Goal: Task Accomplishment & Management: Use online tool/utility

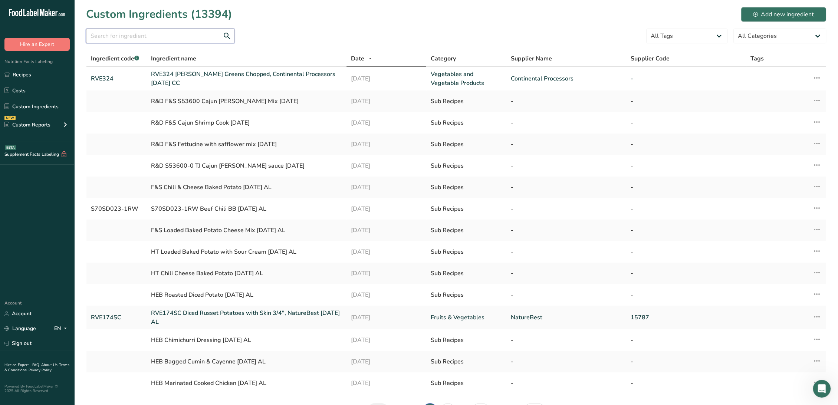
click at [157, 33] on input "text" at bounding box center [160, 36] width 148 height 15
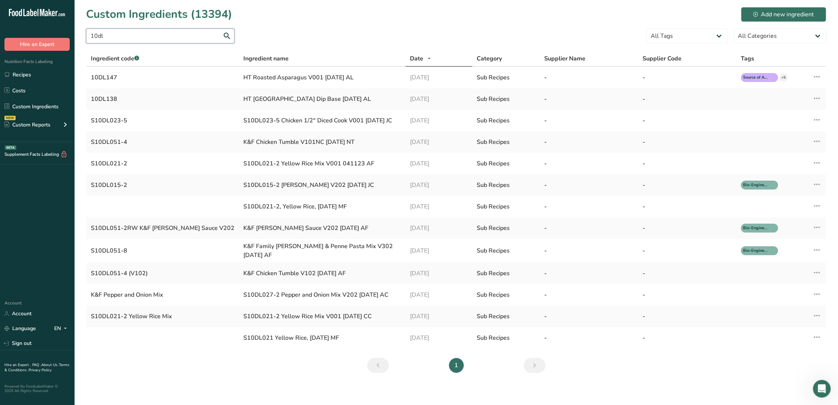
drag, startPoint x: 122, startPoint y: 36, endPoint x: -45, endPoint y: 91, distance: 174.9
click at [0, 91] on html ".a-20{fill:#fff;} Hire an Expert Nutrition Facts Labeling Recipes Costs Custom …" at bounding box center [419, 204] width 838 height 408
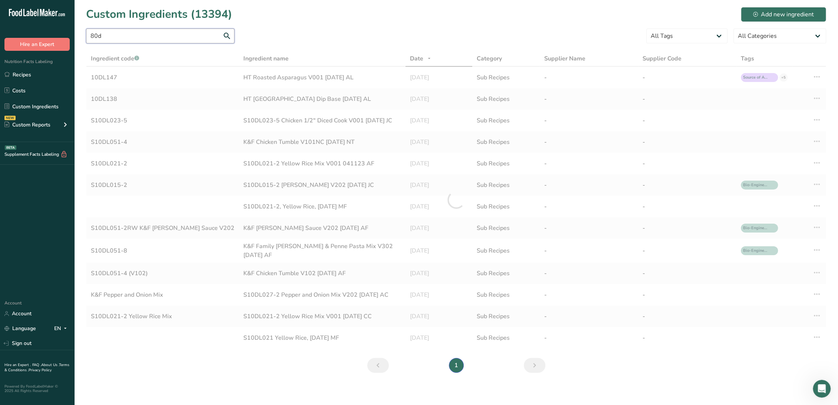
type input "80dl"
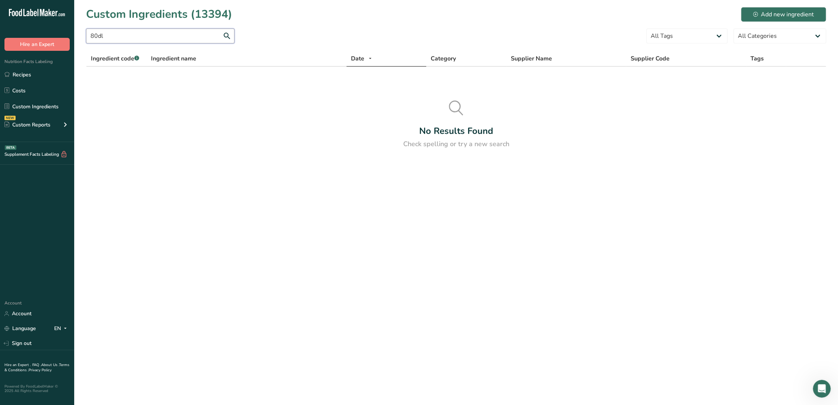
drag, startPoint x: 89, startPoint y: 31, endPoint x: 23, endPoint y: 19, distance: 67.1
click at [23, 19] on div ".a-20{fill:#fff;} Hire an Expert Nutrition Facts Labeling Recipes Costs Custom …" at bounding box center [419, 202] width 838 height 405
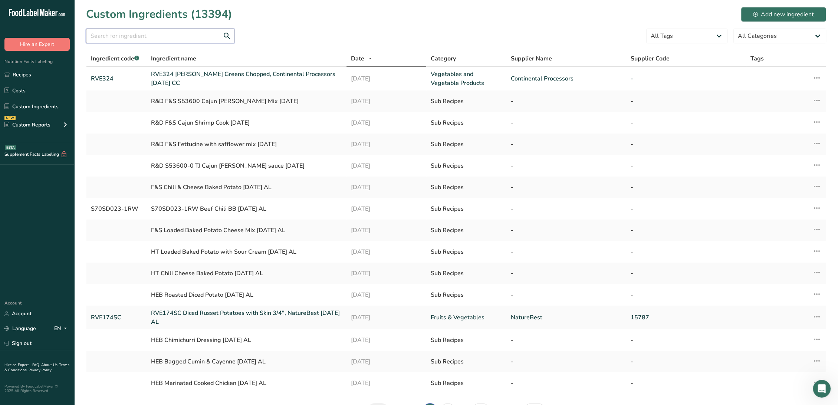
drag, startPoint x: 171, startPoint y: 36, endPoint x: 168, endPoint y: 33, distance: 4.8
click at [170, 36] on input "text" at bounding box center [160, 36] width 148 height 15
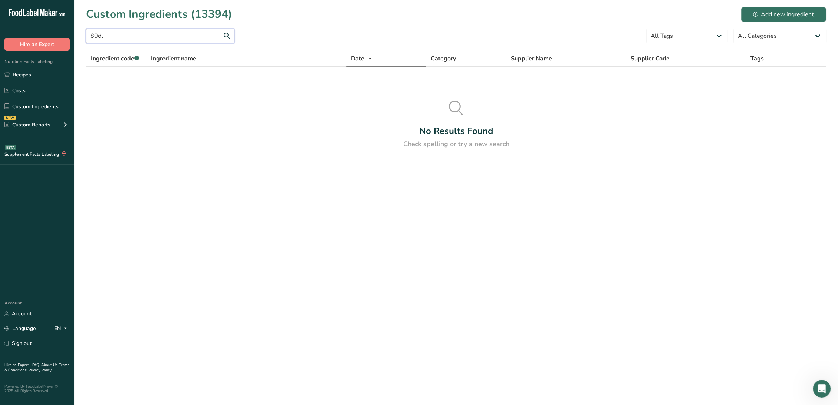
click at [134, 34] on input "80dl" at bounding box center [160, 36] width 148 height 15
type input "80dl029"
drag, startPoint x: 152, startPoint y: 37, endPoint x: 71, endPoint y: 35, distance: 81.2
click at [71, 35] on div ".a-20{fill:#fff;} Hire an Expert Nutrition Facts Labeling Recipes Costs Custom …" at bounding box center [419, 202] width 838 height 405
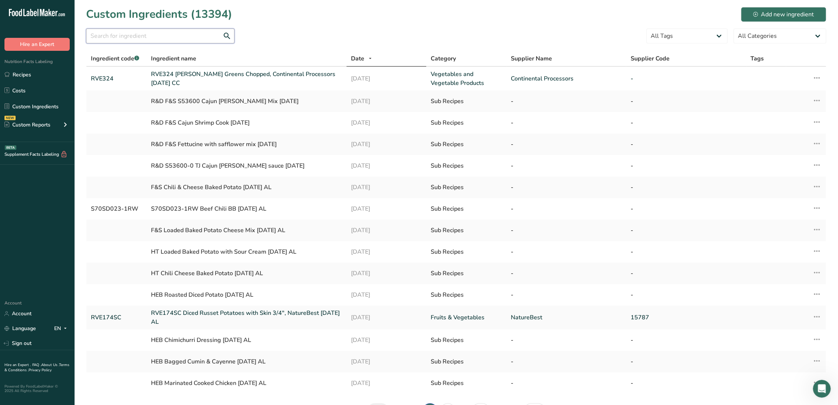
click at [135, 39] on input "text" at bounding box center [160, 36] width 148 height 15
click at [149, 40] on input "text" at bounding box center [160, 36] width 148 height 15
click at [255, 35] on form "All Tags Source of Antioxidants Prebiotic Effect Source of Omega 3 Plant-based …" at bounding box center [456, 38] width 740 height 19
click at [165, 34] on input "text" at bounding box center [160, 36] width 148 height 15
click at [207, 37] on input "text" at bounding box center [160, 36] width 148 height 15
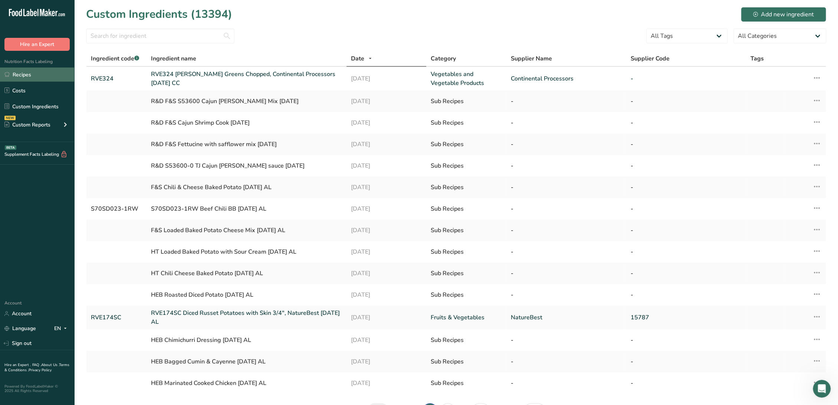
click at [37, 70] on link "Recipes" at bounding box center [37, 75] width 74 height 14
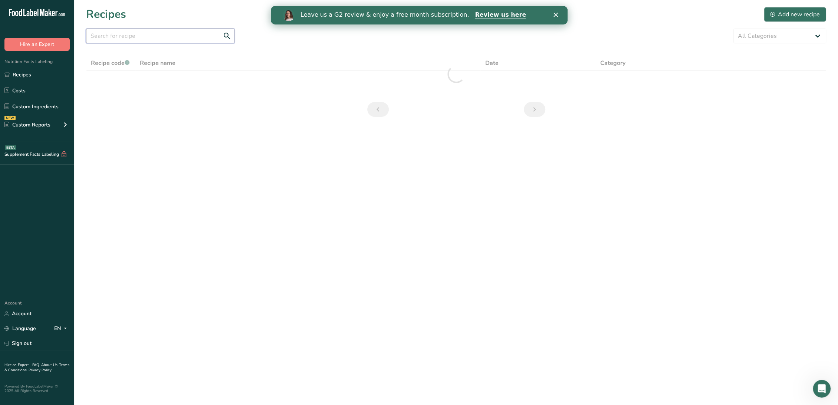
click at [157, 37] on input "text" at bounding box center [160, 36] width 148 height 15
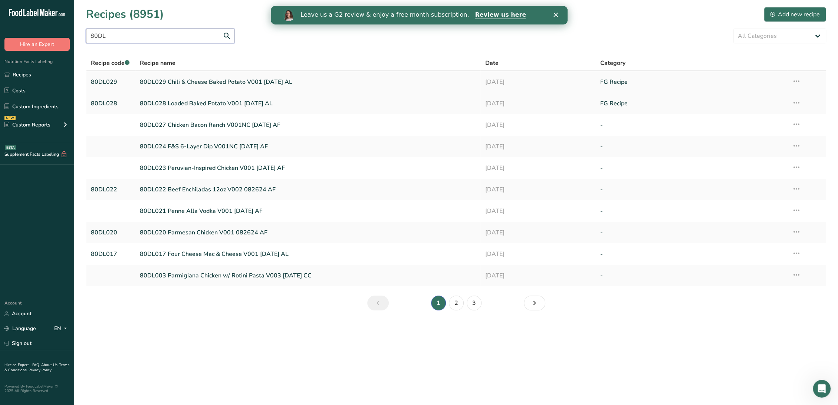
type input "80DL"
click at [210, 80] on link "80DL029 Chili & Cheese Baked Potato V001 8-25-25 AL" at bounding box center [308, 82] width 336 height 16
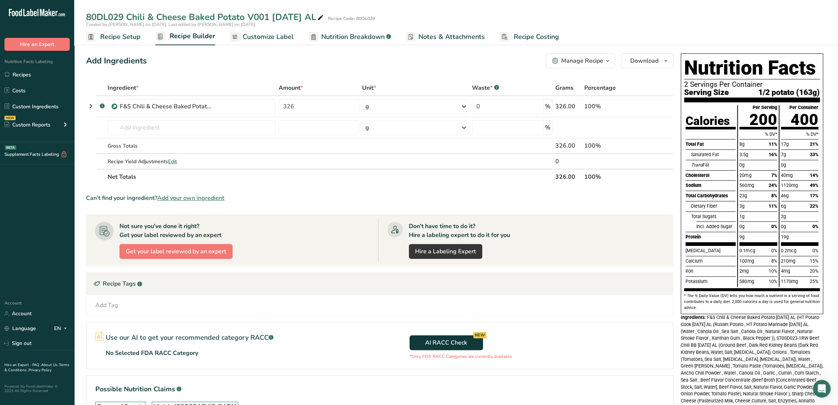
drag, startPoint x: 240, startPoint y: 193, endPoint x: 82, endPoint y: 62, distance: 205.7
click at [82, 62] on section "Add Ingredients Manage Recipe Delete Recipe Duplicate Recipe Scale Recipe Save …" at bounding box center [456, 249] width 764 height 421
click at [87, 62] on div "Add Ingredients" at bounding box center [116, 61] width 61 height 12
drag, startPoint x: 87, startPoint y: 59, endPoint x: 451, endPoint y: 198, distance: 390.0
click at [451, 198] on div "Add Ingredients Manage Recipe Delete Recipe Duplicate Recipe Scale Recipe Save …" at bounding box center [382, 248] width 592 height 397
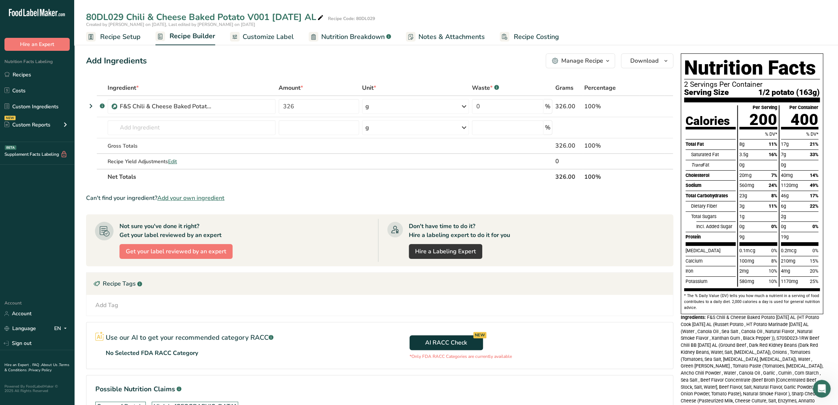
click at [244, 187] on section "Ingredient * Amount * Unit * Waste * .a-a{fill:#347362;}.b-a{fill:#fff;} Grams …" at bounding box center [379, 257] width 587 height 355
drag, startPoint x: 248, startPoint y: 194, endPoint x: 87, endPoint y: 57, distance: 211.0
click at [87, 57] on div "Add Ingredients Manage Recipe Delete Recipe Duplicate Recipe Scale Recipe Save …" at bounding box center [382, 248] width 592 height 397
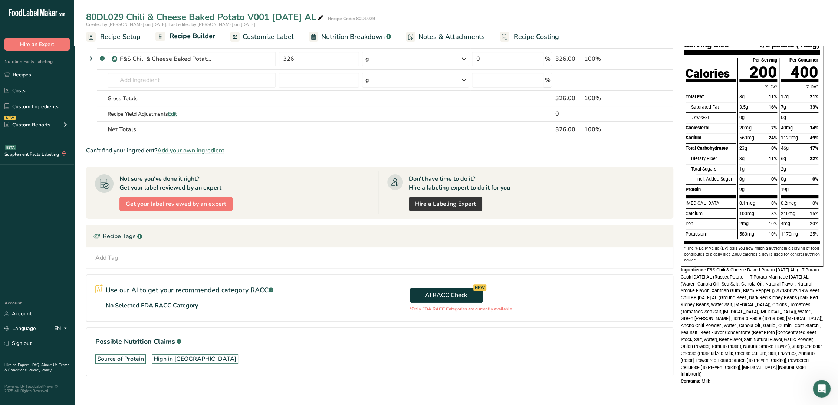
scroll to position [53, 0]
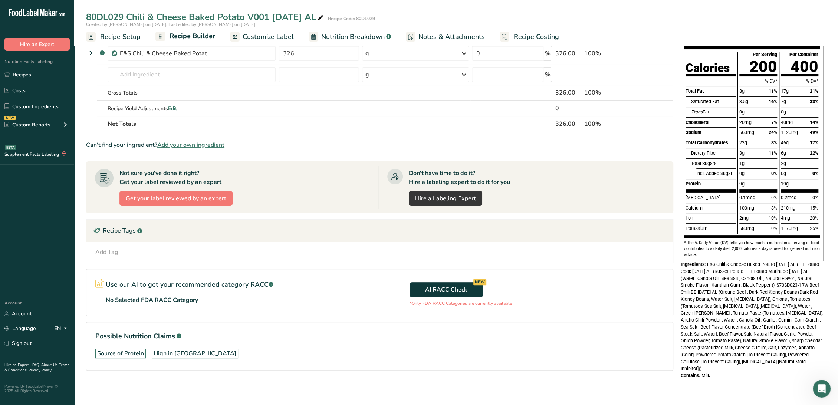
click at [317, 141] on div "Can't find your ingredient? Add your own ingredient" at bounding box center [379, 145] width 587 height 9
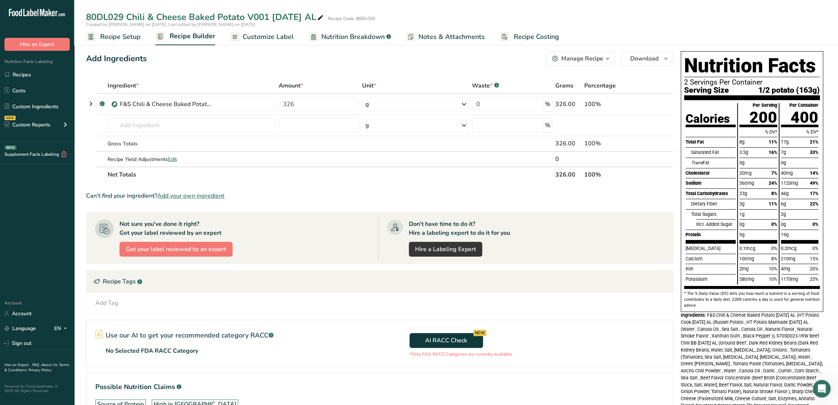
scroll to position [0, 0]
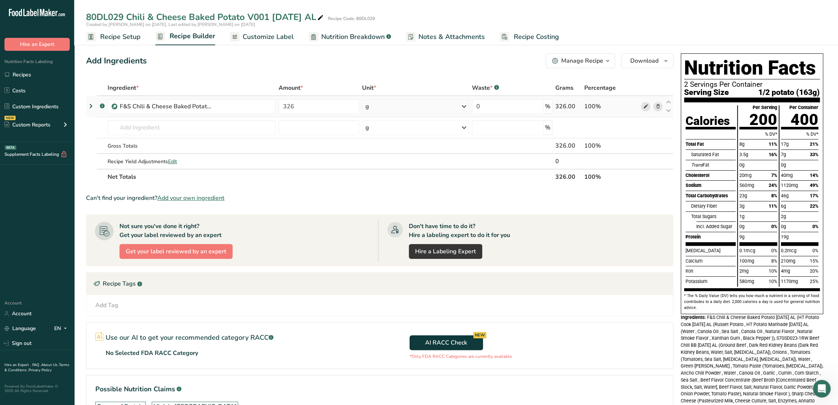
click at [645, 108] on icon at bounding box center [645, 107] width 5 height 8
click at [361, 38] on span "Nutrition Breakdown" at bounding box center [352, 37] width 63 height 10
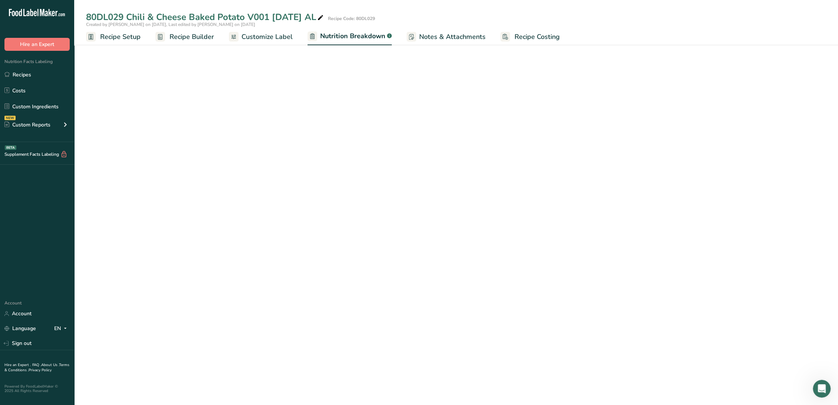
select select "Calories"
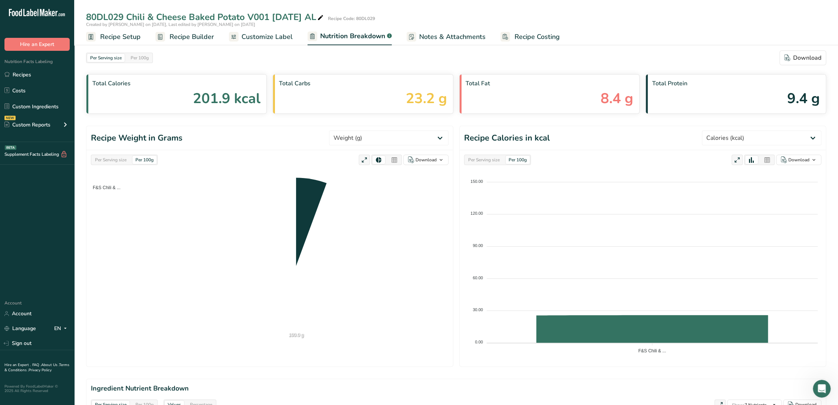
click at [280, 38] on span "Customize Label" at bounding box center [266, 37] width 51 height 10
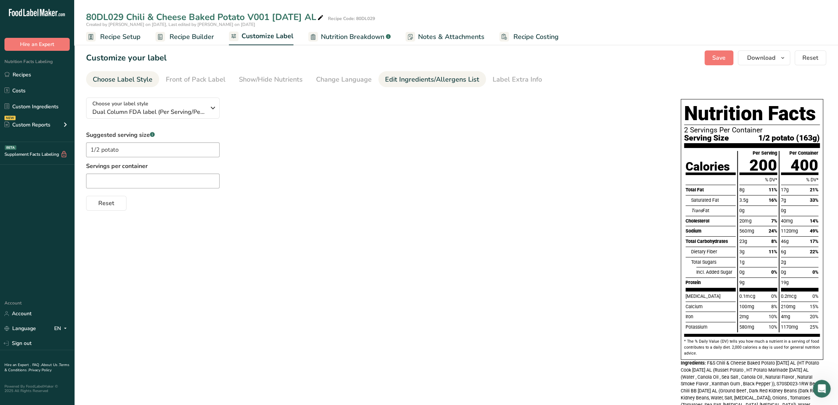
click at [403, 79] on div "Edit Ingredients/Allergens List" at bounding box center [432, 80] width 94 height 10
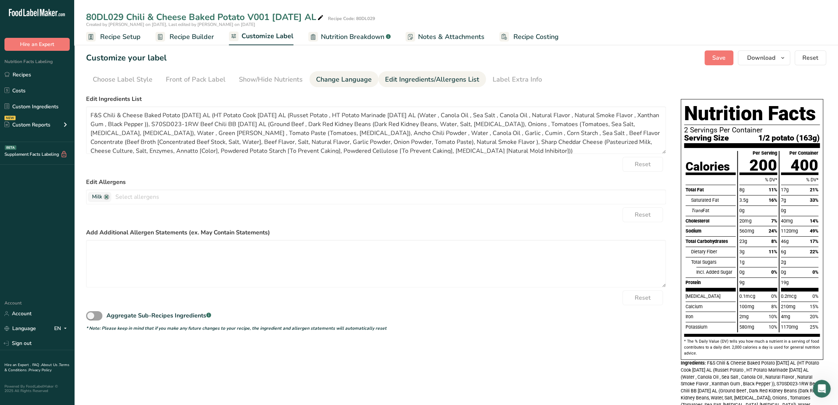
click at [339, 80] on div "Change Language" at bounding box center [344, 80] width 56 height 10
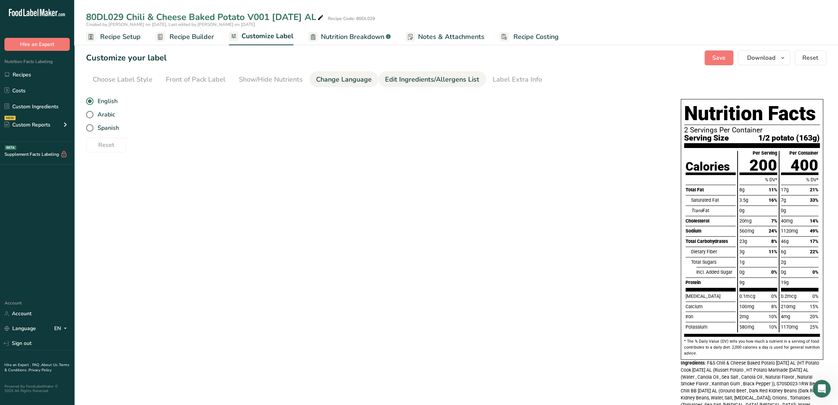
click at [396, 76] on div "Edit Ingredients/Allergens List" at bounding box center [432, 80] width 94 height 10
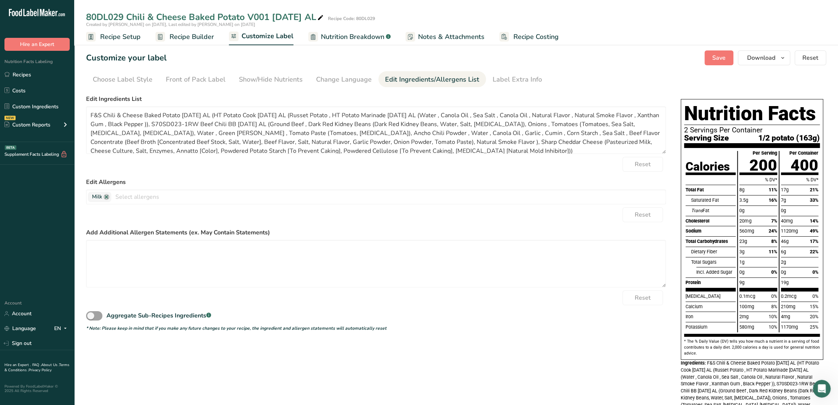
click at [338, 39] on span "Nutrition Breakdown" at bounding box center [352, 37] width 63 height 10
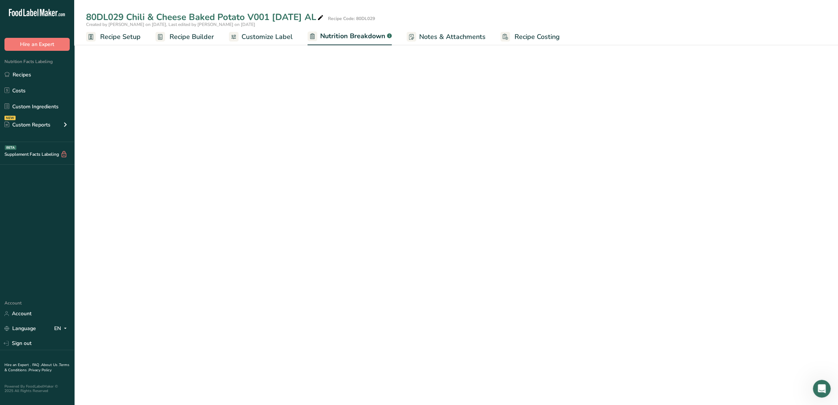
select select "Calories"
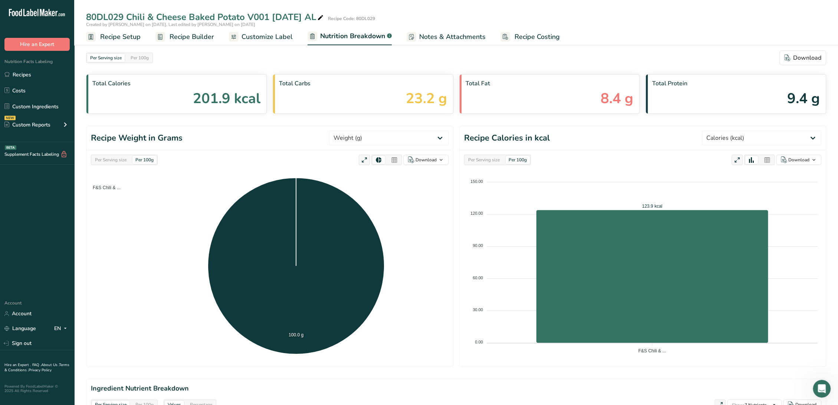
click at [391, 161] on div at bounding box center [394, 160] width 13 height 8
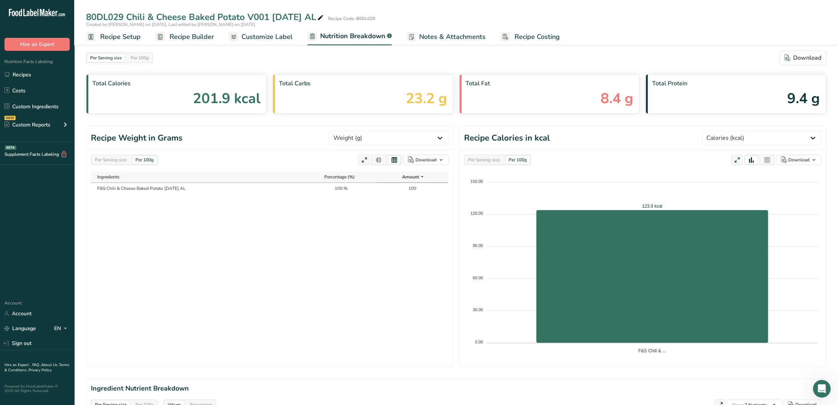
click at [104, 190] on td "F&S Chili & Cheese Baked Potato 8-25-25 AL" at bounding box center [198, 188] width 214 height 11
click at [128, 188] on td "F&S Chili & Cheese Baked Potato 8-25-25 AL" at bounding box center [198, 188] width 214 height 11
click at [421, 176] on icon at bounding box center [422, 176] width 6 height 9
click at [205, 37] on span "Recipe Builder" at bounding box center [192, 37] width 45 height 10
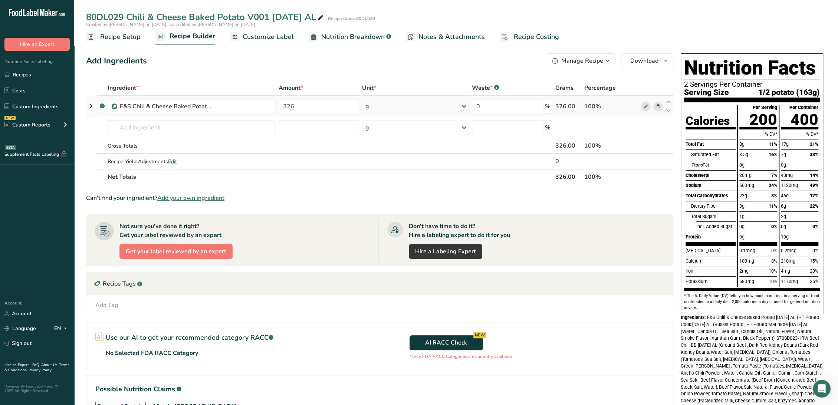
click at [91, 105] on icon at bounding box center [90, 105] width 9 height 13
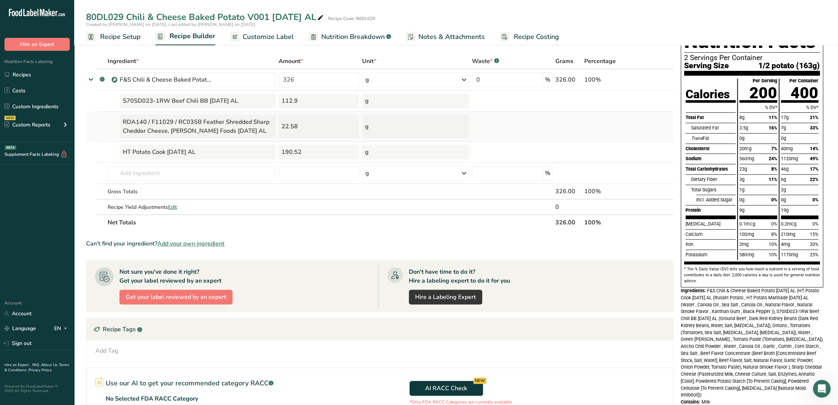
scroll to position [41, 0]
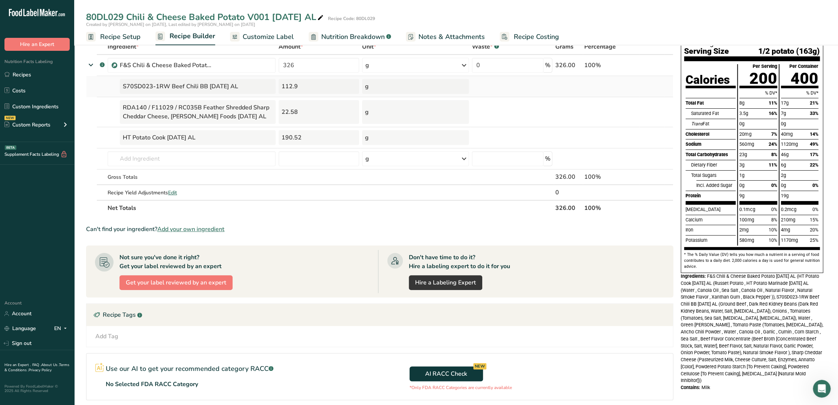
click at [110, 86] on td "S70SD023-1RW Beef Chili BB 8-25-25 AL" at bounding box center [191, 86] width 171 height 21
click at [285, 40] on span "Customize Label" at bounding box center [268, 37] width 51 height 10
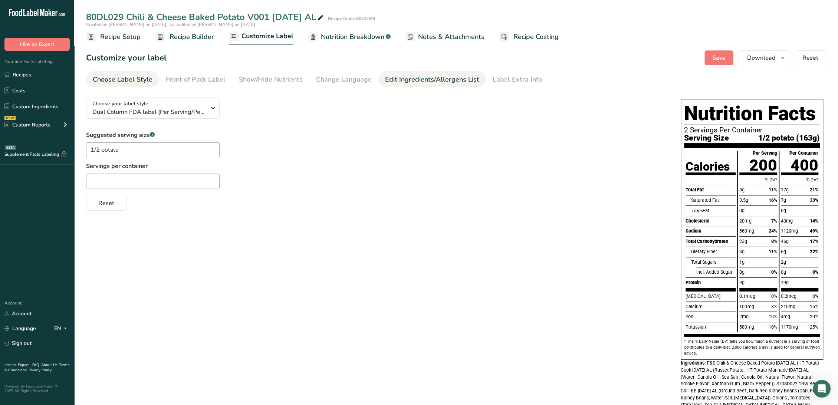
click at [399, 78] on div "Edit Ingredients/Allergens List" at bounding box center [432, 80] width 94 height 10
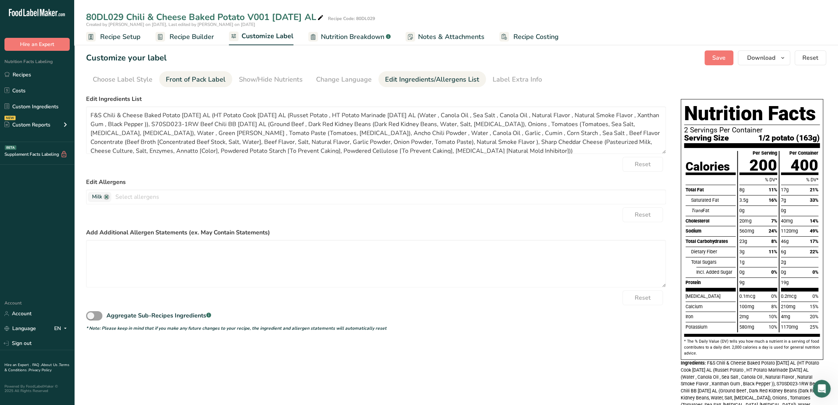
drag, startPoint x: 181, startPoint y: 40, endPoint x: 217, endPoint y: 78, distance: 52.0
click at [182, 40] on span "Recipe Builder" at bounding box center [192, 37] width 45 height 10
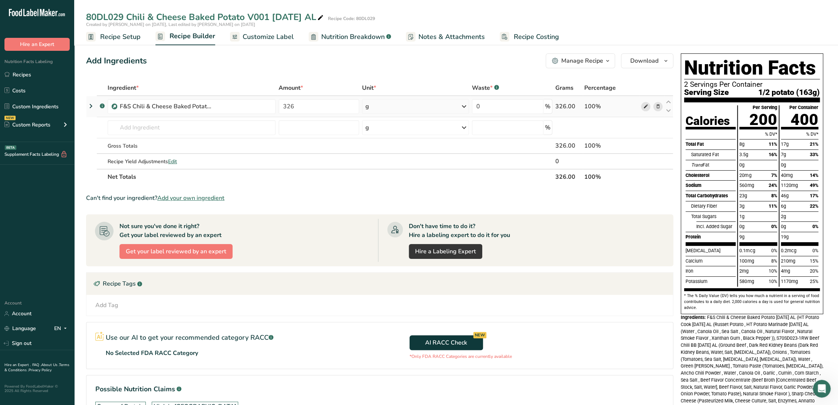
click at [644, 106] on icon at bounding box center [645, 107] width 5 height 8
click at [26, 73] on link "Recipes" at bounding box center [37, 75] width 74 height 14
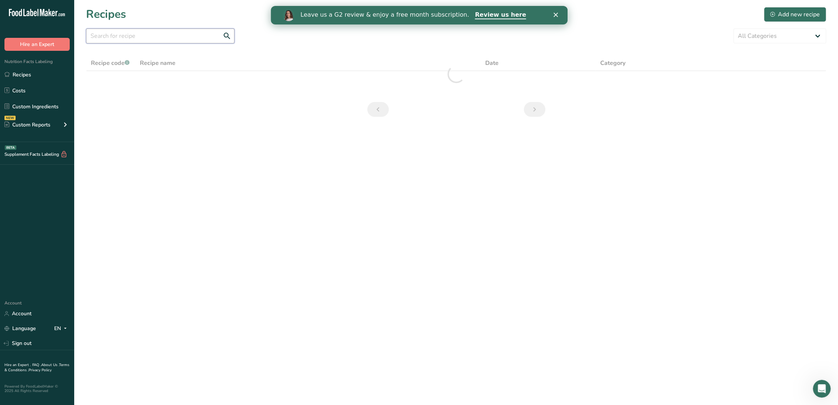
click at [128, 35] on input "text" at bounding box center [160, 36] width 148 height 15
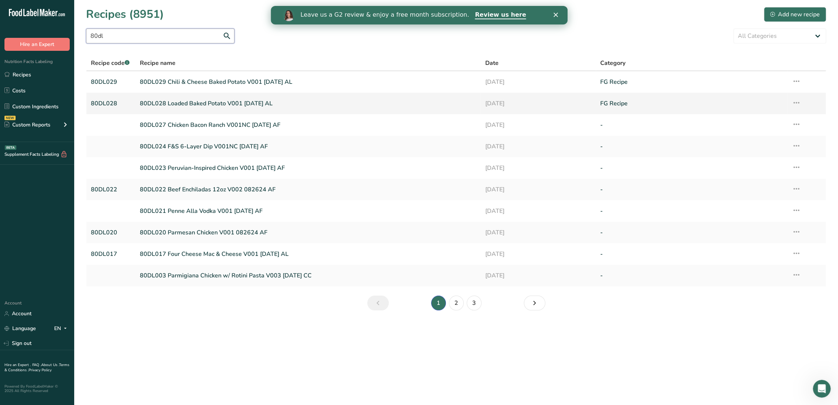
type input "80dl"
click at [198, 101] on link "80DL028 Loaded Baked Potato V001 8-25-25 AL" at bounding box center [308, 104] width 336 height 16
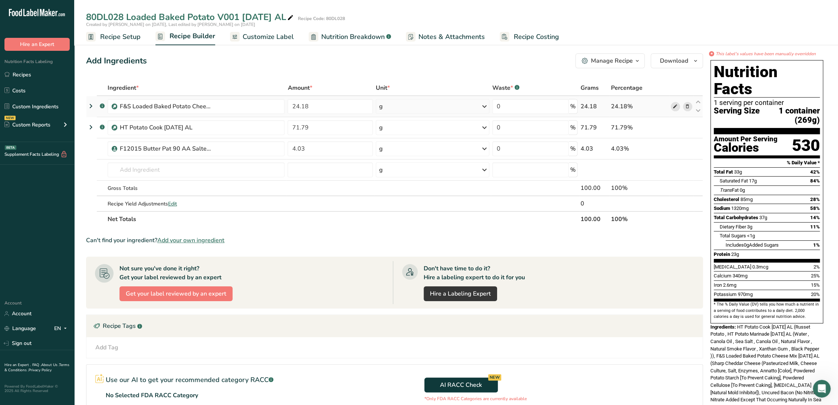
click at [674, 105] on icon at bounding box center [674, 107] width 5 height 8
click at [672, 126] on icon at bounding box center [674, 128] width 5 height 8
click at [285, 38] on span "Customize Label" at bounding box center [268, 37] width 51 height 10
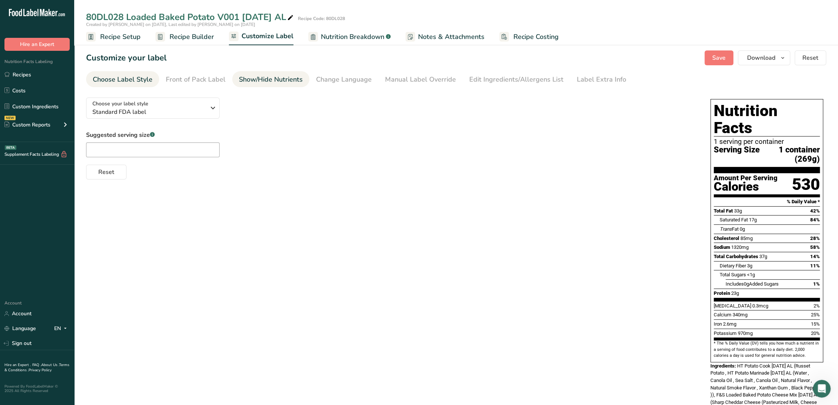
drag, startPoint x: 402, startPoint y: 79, endPoint x: 266, endPoint y: 85, distance: 136.3
click at [402, 79] on div "Manual Label Override" at bounding box center [420, 80] width 71 height 10
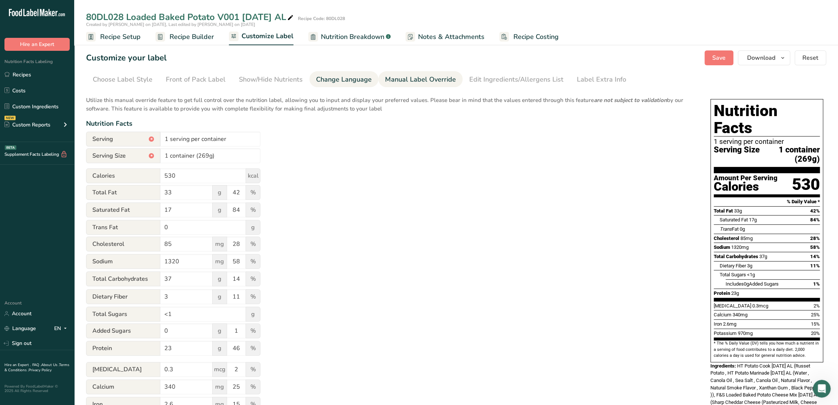
click at [329, 79] on div "Change Language" at bounding box center [344, 80] width 56 height 10
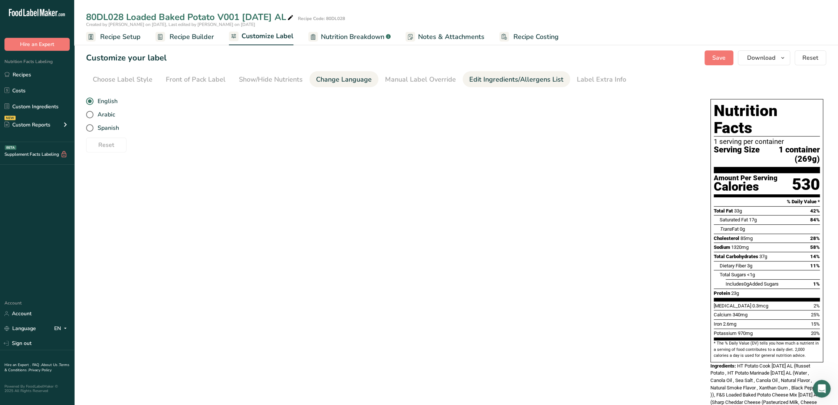
click at [514, 78] on div "Edit Ingredients/Allergens List" at bounding box center [516, 80] width 94 height 10
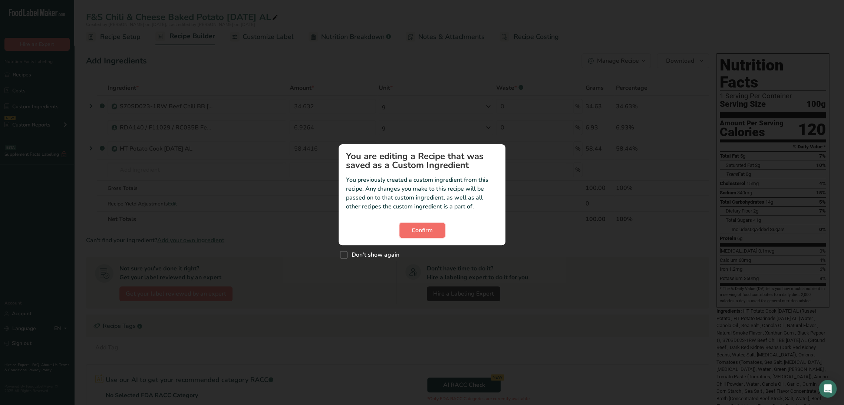
click at [428, 230] on span "Confirm" at bounding box center [422, 230] width 21 height 9
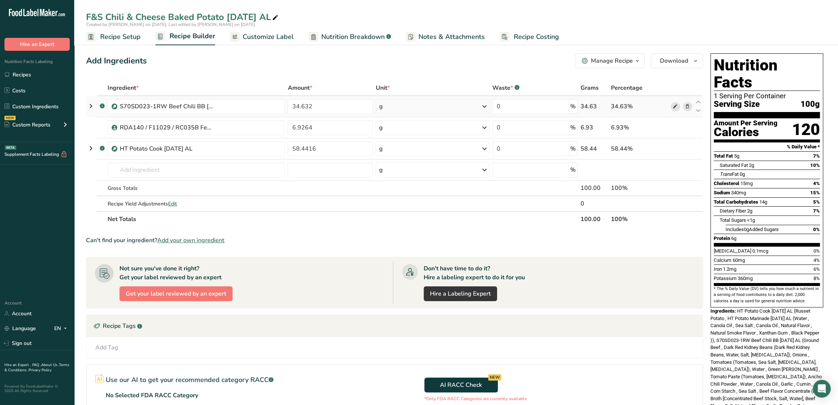
click at [677, 108] on icon at bounding box center [674, 107] width 5 height 8
click at [677, 151] on icon at bounding box center [674, 149] width 5 height 8
click at [91, 105] on icon at bounding box center [90, 105] width 9 height 13
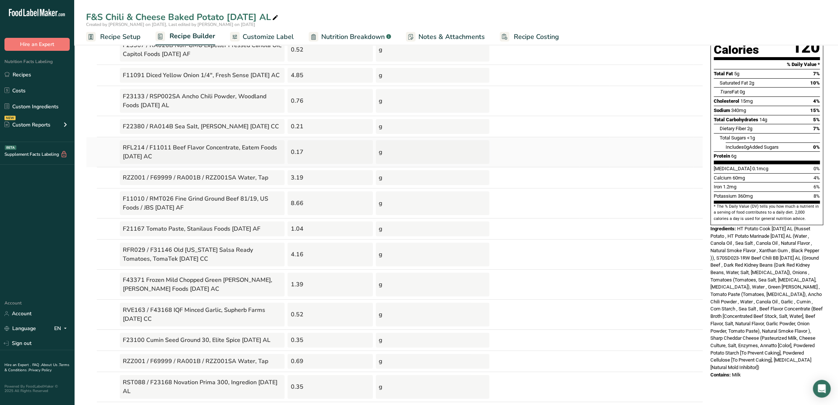
scroll to position [41, 0]
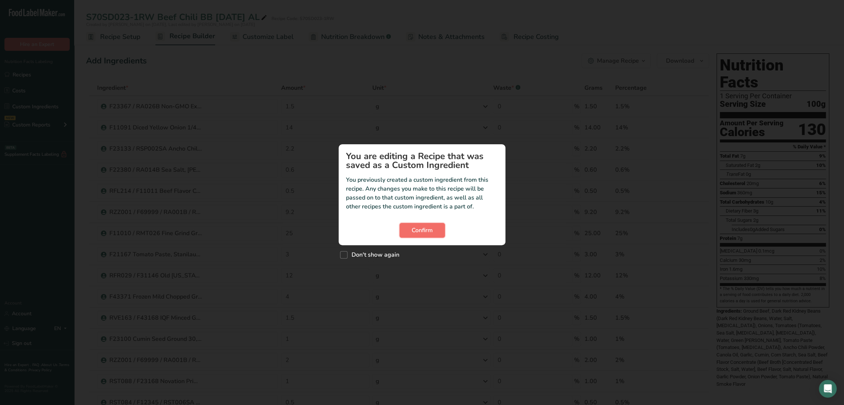
click at [404, 229] on button "Confirm" at bounding box center [422, 230] width 46 height 15
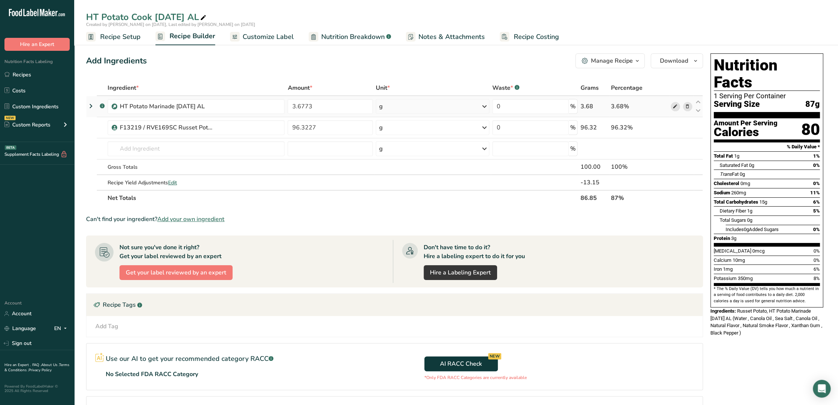
click at [677, 107] on icon at bounding box center [674, 107] width 5 height 8
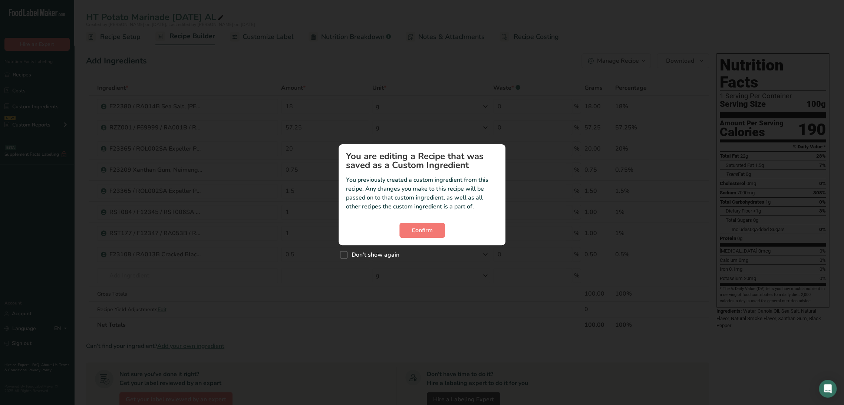
click at [426, 219] on section "You are editing a Recipe that was saved as a Custom Ingredient You previously c…" at bounding box center [422, 194] width 167 height 101
click at [429, 227] on span "Confirm" at bounding box center [422, 230] width 21 height 9
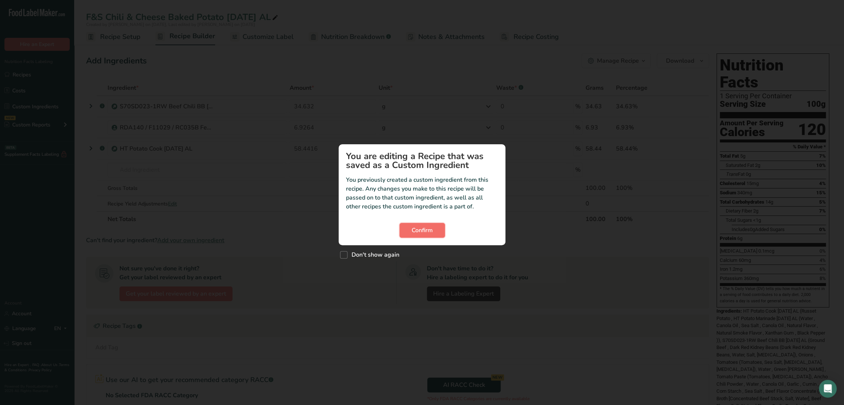
click at [431, 225] on button "Confirm" at bounding box center [422, 230] width 46 height 15
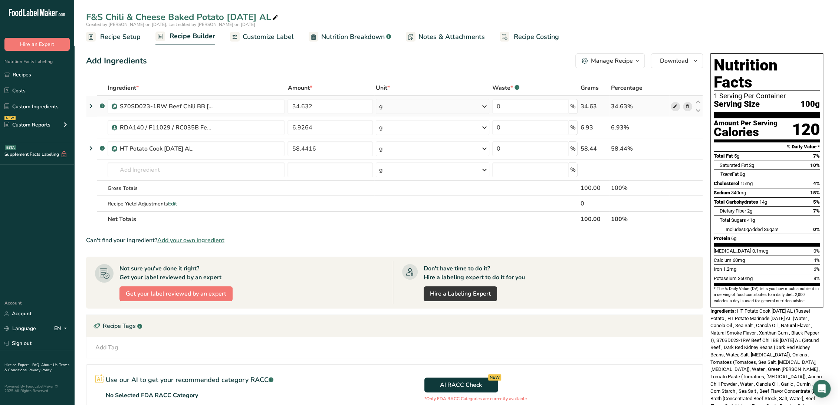
click at [677, 106] on icon at bounding box center [674, 107] width 5 height 8
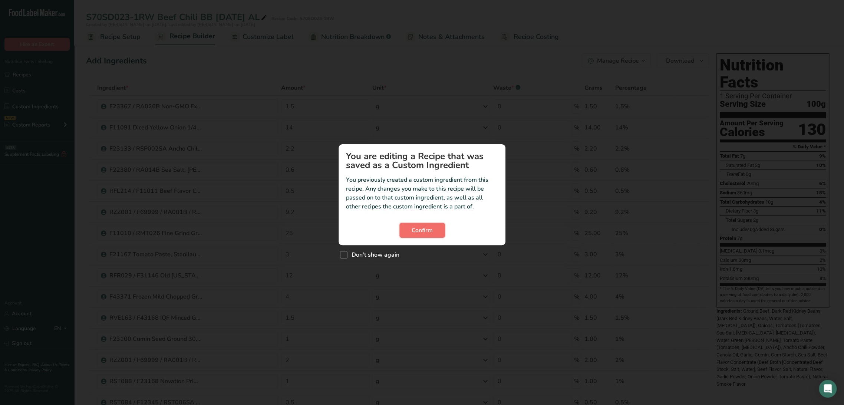
click at [429, 234] on span "Confirm" at bounding box center [422, 230] width 21 height 9
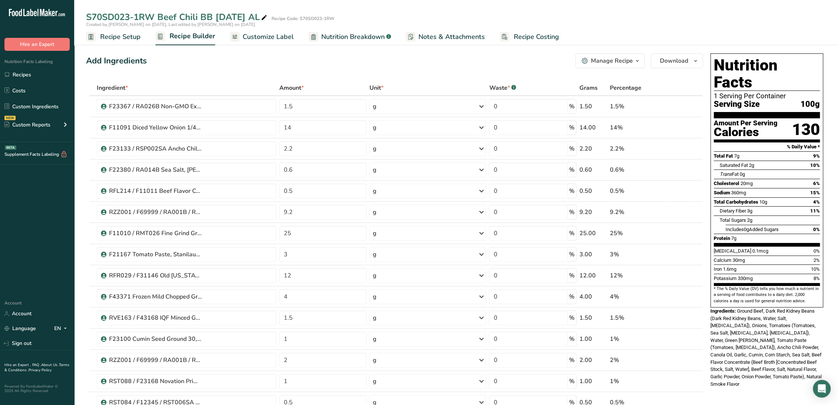
click at [359, 38] on span "Nutrition Breakdown" at bounding box center [352, 37] width 63 height 10
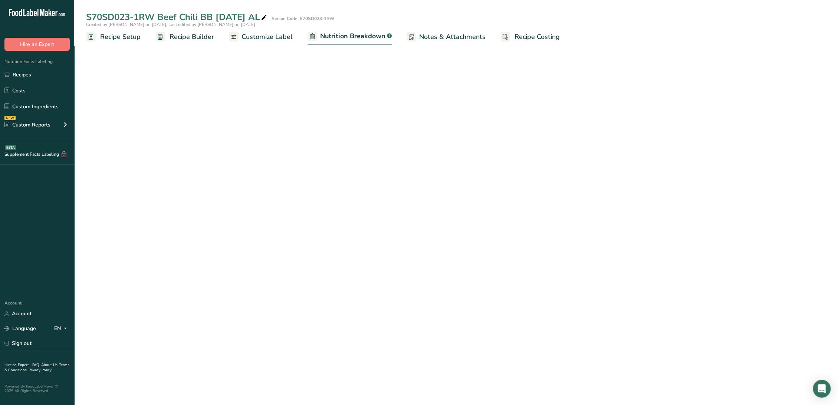
select select "Calories"
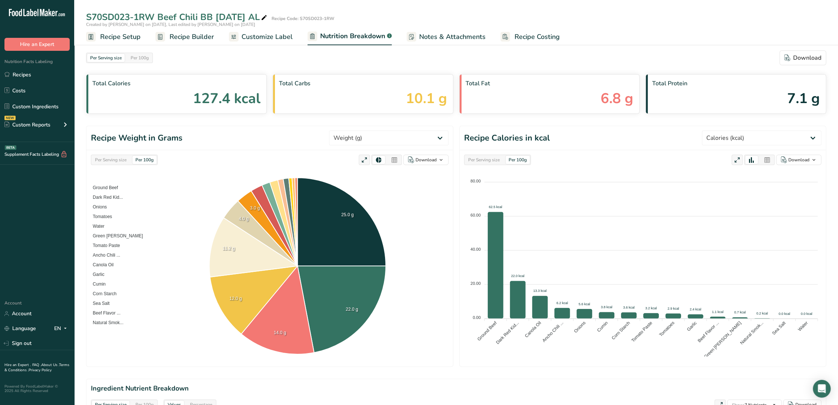
click at [398, 163] on icon at bounding box center [394, 160] width 7 height 10
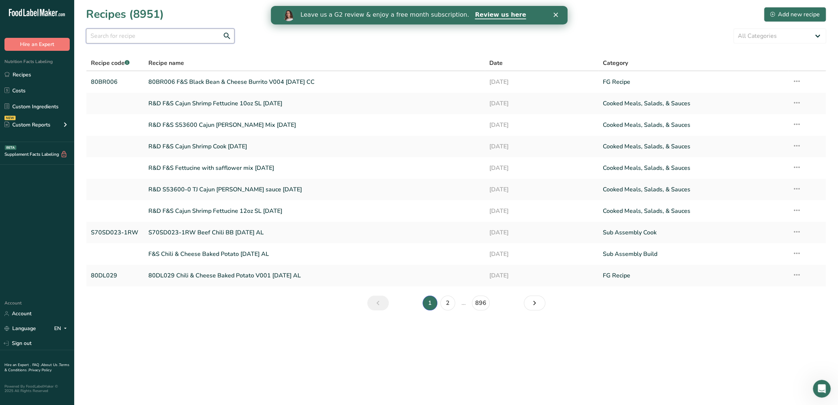
click at [162, 37] on input "text" at bounding box center [160, 36] width 148 height 15
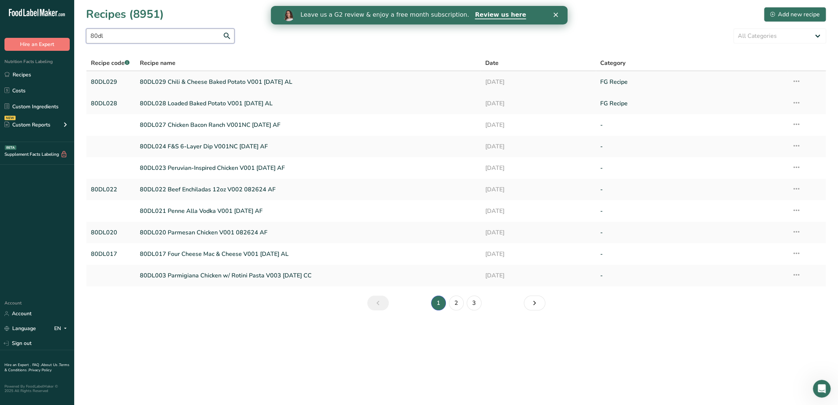
type input "80dl"
click at [228, 82] on link "80DL029 Chili & Cheese Baked Potato V001 [DATE] AL" at bounding box center [308, 82] width 336 height 16
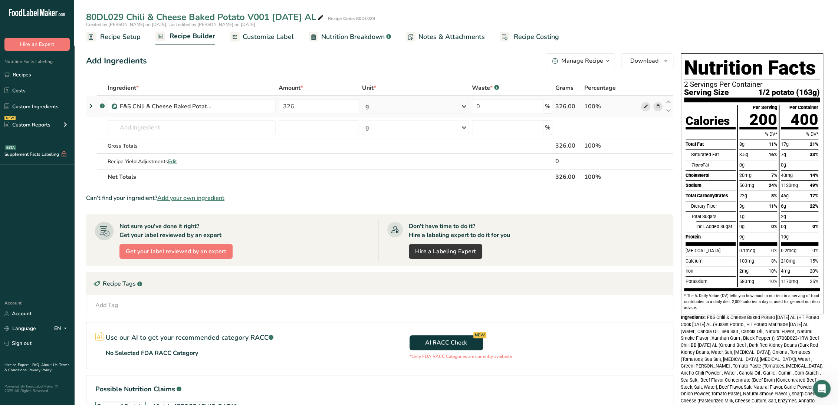
click at [647, 108] on icon at bounding box center [645, 107] width 5 height 8
click at [27, 76] on link "Recipes" at bounding box center [37, 75] width 74 height 14
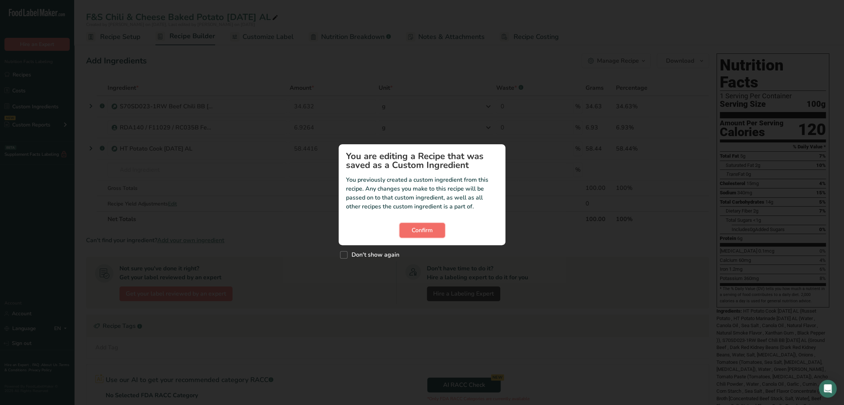
click at [415, 231] on span "Confirm" at bounding box center [422, 230] width 21 height 9
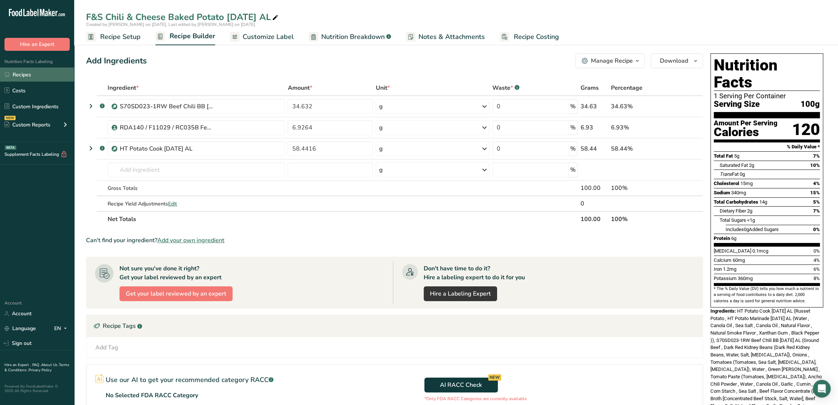
click at [26, 73] on link "Recipes" at bounding box center [37, 75] width 74 height 14
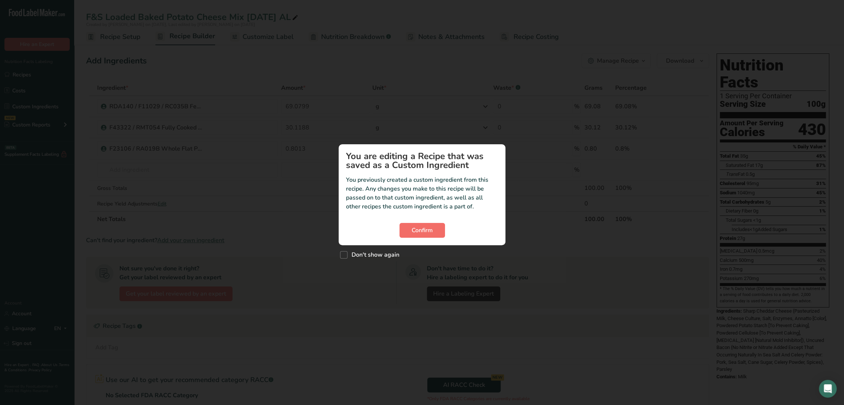
click at [421, 222] on section "You are editing a Recipe that was saved as a Custom Ingredient You previously c…" at bounding box center [422, 194] width 167 height 101
click at [421, 226] on button "Confirm" at bounding box center [422, 230] width 46 height 15
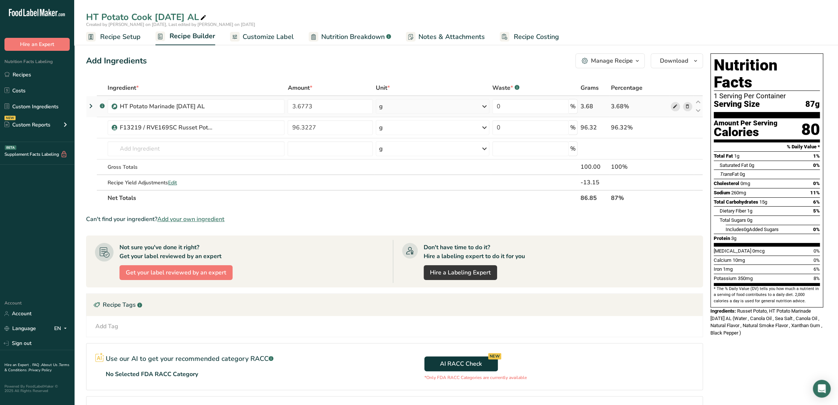
click at [673, 107] on icon at bounding box center [674, 107] width 5 height 8
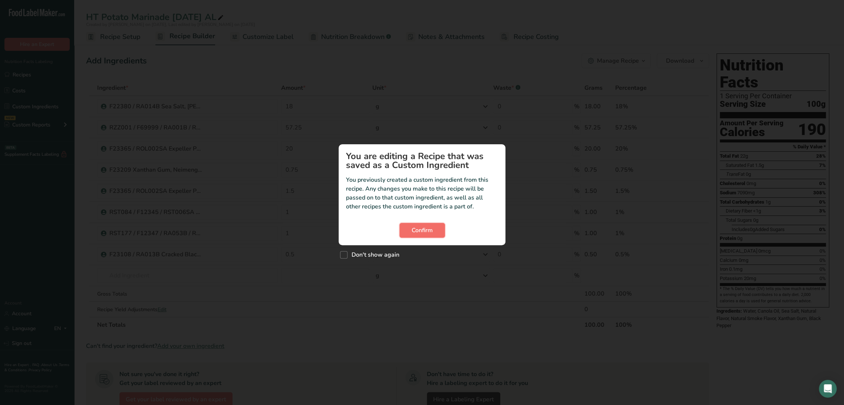
click at [412, 228] on span "Confirm" at bounding box center [422, 230] width 21 height 9
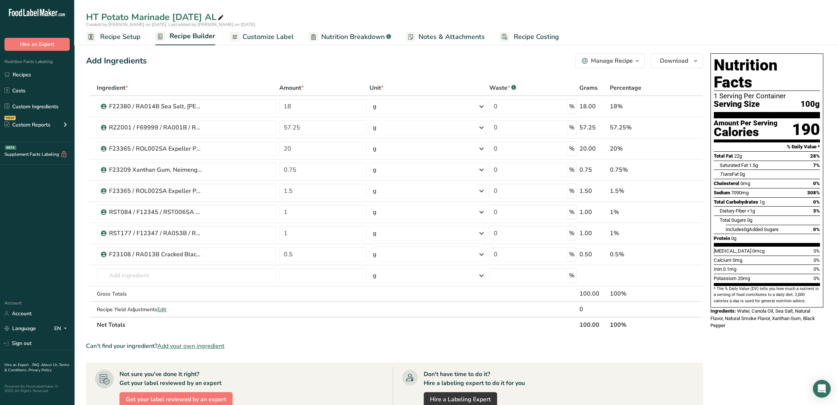
click at [136, 36] on span "Recipe Setup" at bounding box center [120, 37] width 40 height 10
